Goal: Find specific page/section: Find specific page/section

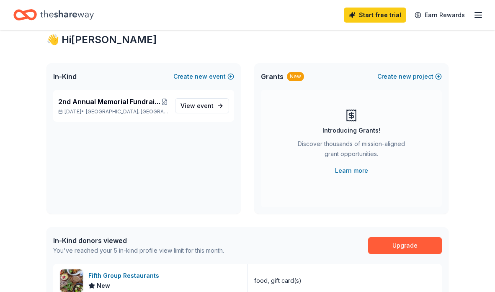
scroll to position [21, 0]
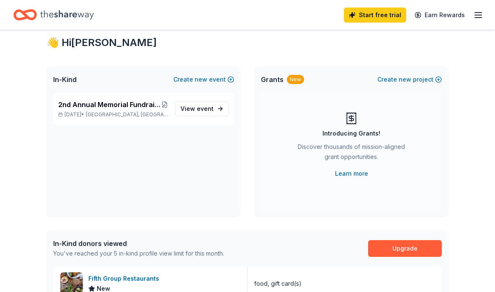
click at [480, 15] on line "button" at bounding box center [478, 15] width 7 height 0
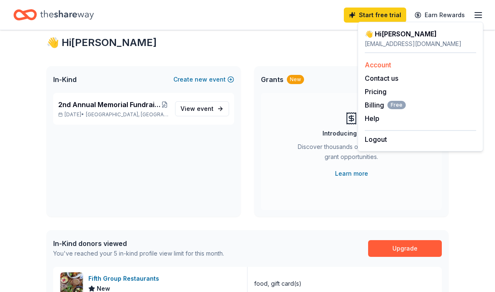
click at [404, 65] on div "Account" at bounding box center [420, 65] width 111 height 10
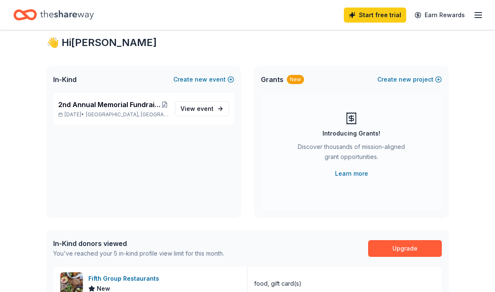
click at [478, 13] on icon "button" at bounding box center [478, 15] width 10 height 10
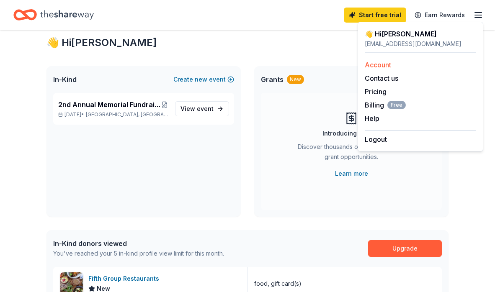
click at [385, 64] on link "Account" at bounding box center [378, 65] width 26 height 8
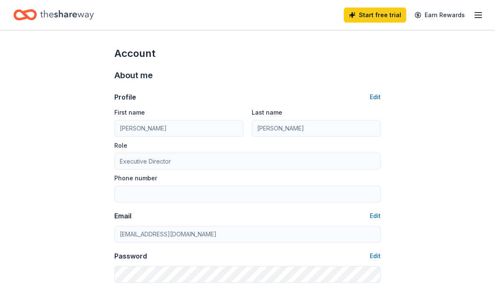
click at [478, 11] on icon "button" at bounding box center [478, 15] width 10 height 10
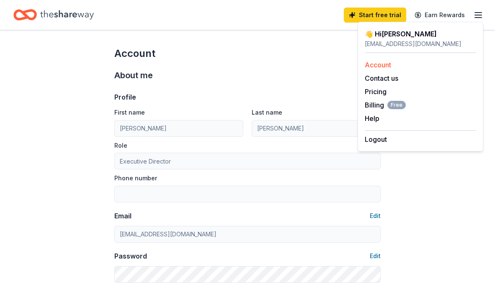
click at [379, 64] on link "Account" at bounding box center [378, 65] width 26 height 8
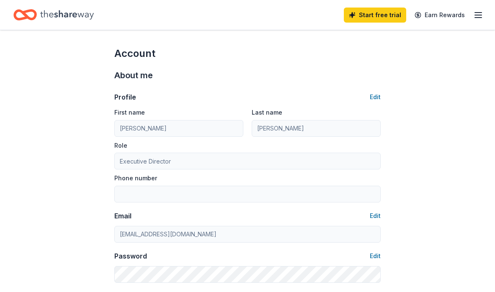
scroll to position [21, 0]
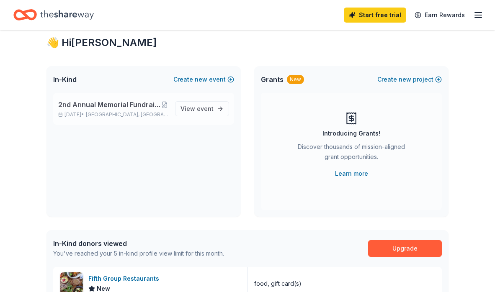
click at [96, 102] on span "2nd Annual Memorial Fundraiser Honoring a Life Uploading a Future" at bounding box center [109, 105] width 103 height 10
